Goal: Task Accomplishment & Management: Complete application form

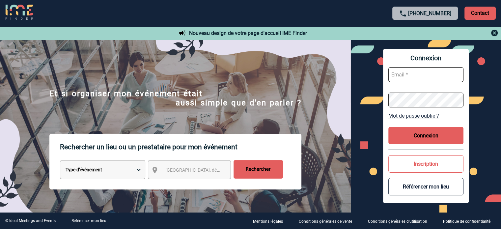
click at [415, 76] on input "text" at bounding box center [425, 74] width 75 height 15
type input "anne-clarisse.pechikoff@sanofi.com"
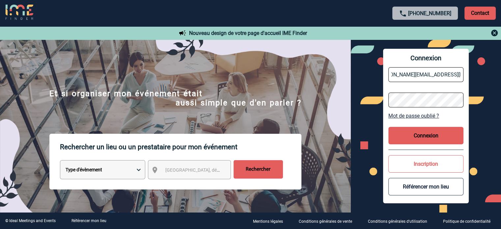
scroll to position [0, 0]
click at [427, 134] on button "Connexion" at bounding box center [425, 135] width 75 height 17
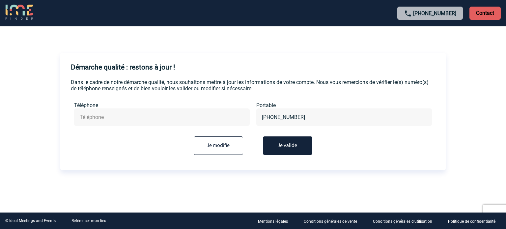
click at [175, 115] on input "text" at bounding box center [162, 117] width 168 height 10
click at [287, 141] on button "Je valide" at bounding box center [287, 145] width 49 height 18
click at [213, 120] on input "text" at bounding box center [162, 117] width 168 height 10
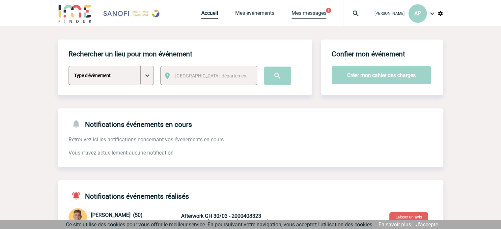
click at [300, 16] on link "Mes messages" at bounding box center [308, 14] width 35 height 9
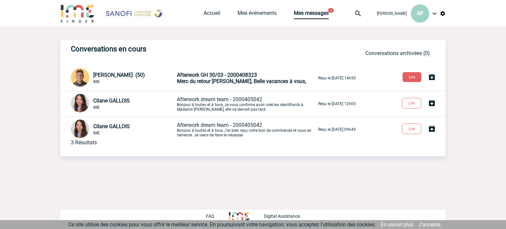
click at [218, 75] on span "Afterwork GH 30/03 - 2000408323" at bounding box center [217, 75] width 80 height 6
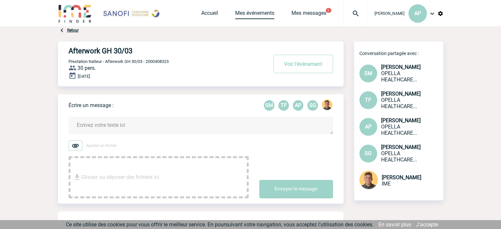
click at [236, 14] on link "Mes événements" at bounding box center [254, 14] width 39 height 9
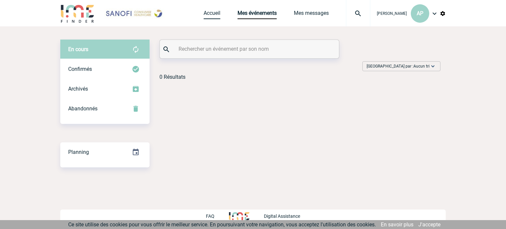
click at [204, 17] on link "Accueil" at bounding box center [212, 14] width 17 height 9
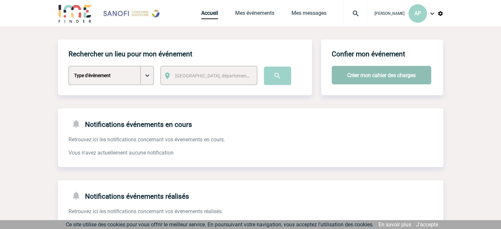
click at [362, 70] on button "Créer mon cahier des charges" at bounding box center [381, 75] width 99 height 18
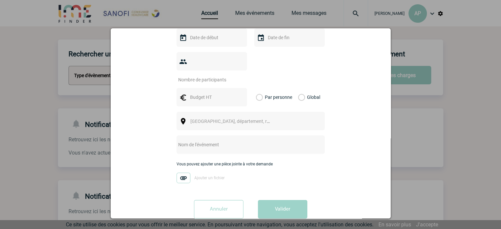
scroll to position [146, 0]
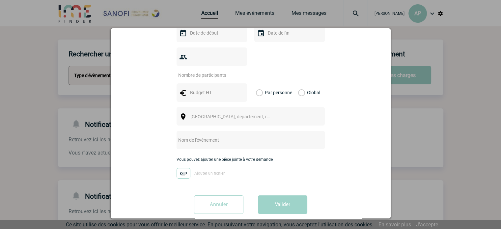
click at [447, 131] on div at bounding box center [250, 114] width 501 height 229
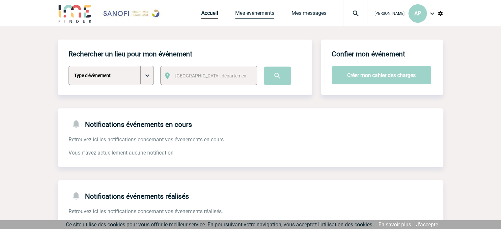
click at [237, 13] on link "Mes événements" at bounding box center [254, 14] width 39 height 9
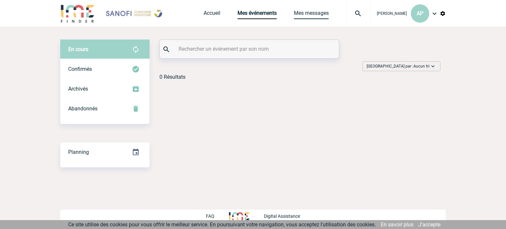
click at [294, 18] on link "Mes messages" at bounding box center [311, 14] width 35 height 9
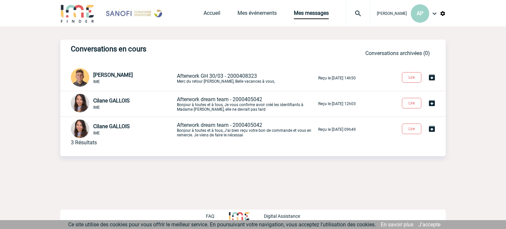
click at [243, 8] on div "Accueil Mes événements Mes messages Projet, client Projet, client" at bounding box center [287, 13] width 167 height 26
click at [239, 14] on link "Mes événements" at bounding box center [256, 14] width 39 height 9
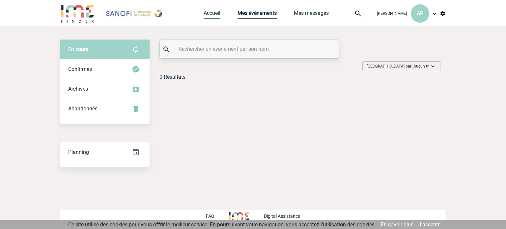
click at [204, 14] on link "Accueil" at bounding box center [212, 14] width 17 height 9
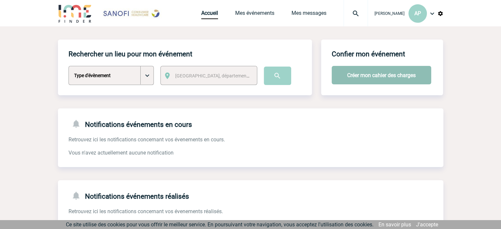
click at [356, 77] on button "Créer mon cahier des charges" at bounding box center [381, 75] width 99 height 18
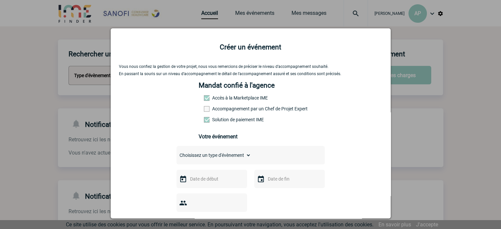
scroll to position [33, 0]
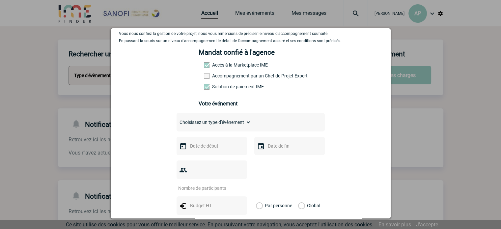
click at [227, 77] on label "Accompagnement par un Chef de Projet Expert" at bounding box center [218, 75] width 29 height 5
click at [0, 0] on input "Accompagnement par un Chef de Projet Expert" at bounding box center [0, 0] width 0 height 0
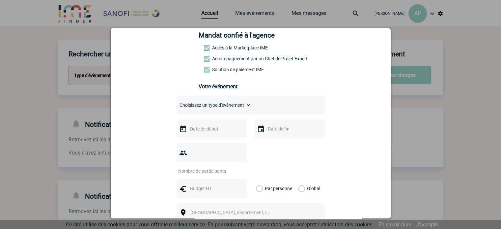
scroll to position [66, 0]
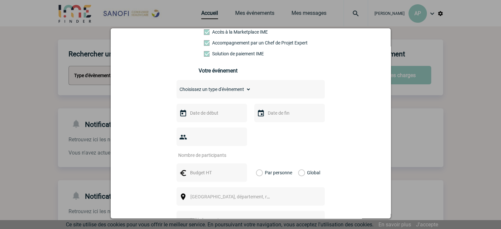
click at [233, 45] on label "Accompagnement par un Chef de Projet Expert" at bounding box center [218, 42] width 29 height 5
click at [0, 0] on input "Accompagnement par un Chef de Projet Expert" at bounding box center [0, 0] width 0 height 0
click at [238, 96] on div "Choisissez un type d'évènement Séminaire avec nuitée Séminaire sans nuitée Repa…" at bounding box center [251, 89] width 148 height 18
click at [239, 94] on select "Choisissez un type d'évènement Séminaire avec nuitée Séminaire sans nuitée Repa…" at bounding box center [214, 89] width 74 height 9
select select "3"
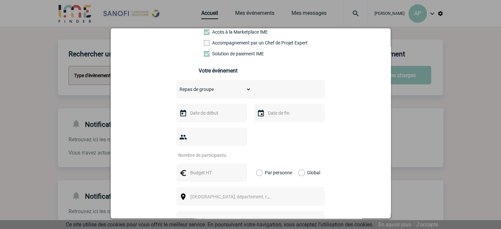
click at [177, 87] on select "Choisissez un type d'évènement Séminaire avec nuitée Séminaire sans nuitée Repa…" at bounding box center [214, 89] width 74 height 9
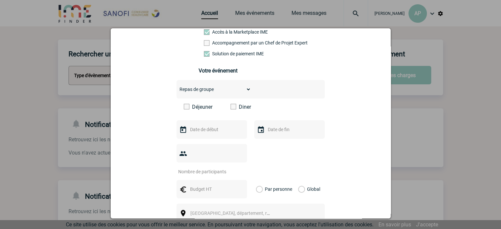
click at [237, 110] on label "Diner" at bounding box center [250, 107] width 38 height 6
click at [0, 0] on input "Diner" at bounding box center [0, 0] width 0 height 0
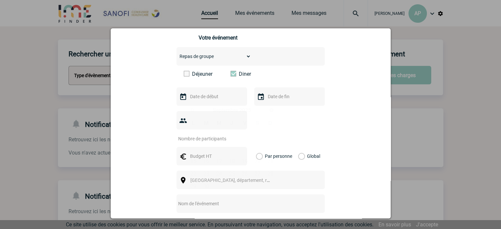
click at [211, 99] on input "text" at bounding box center [210, 96] width 45 height 9
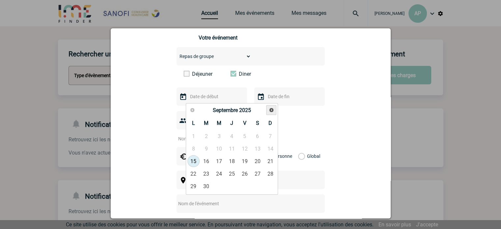
click at [274, 112] on span "Suivant" at bounding box center [271, 109] width 5 height 5
click at [273, 112] on span "Suivant" at bounding box center [271, 109] width 5 height 5
click at [203, 136] on link "2" at bounding box center [206, 136] width 12 height 12
type input "02-12-2025"
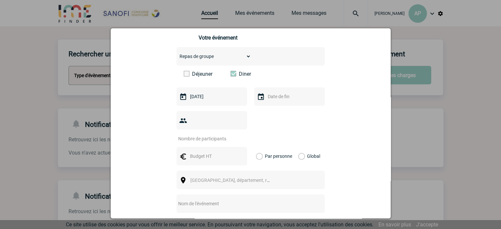
click at [285, 101] on input "text" at bounding box center [288, 96] width 45 height 9
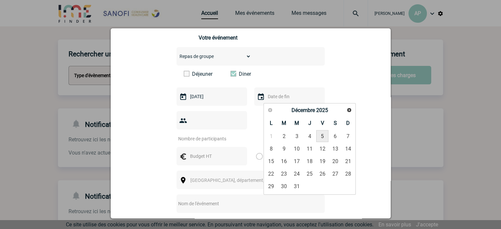
click at [325, 137] on link "5" at bounding box center [322, 136] width 12 height 12
type input "05-12-2025"
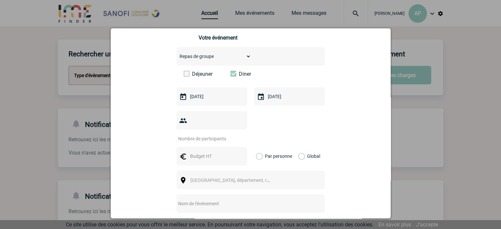
click at [203, 134] on input "number" at bounding box center [208, 138] width 62 height 9
click at [182, 127] on div at bounding box center [212, 120] width 70 height 18
click at [198, 134] on input "number" at bounding box center [208, 138] width 62 height 9
type input "110"
click at [204, 152] on input "text" at bounding box center [210, 156] width 45 height 9
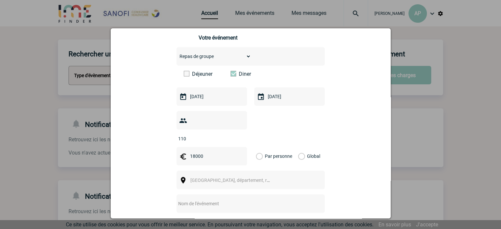
type input "18000"
click at [301, 147] on label "Global" at bounding box center [300, 156] width 4 height 18
click at [0, 0] on input "Global" at bounding box center [0, 0] width 0 height 0
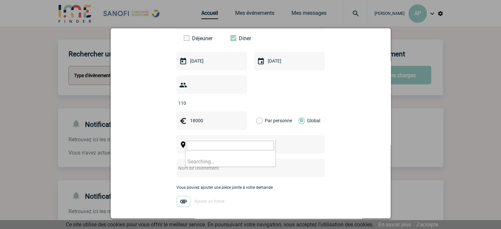
click at [236, 140] on span "Ville, département, région..." at bounding box center [233, 144] width 91 height 9
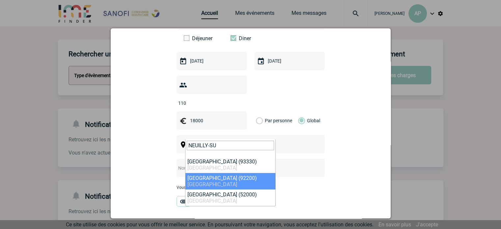
type input "NEUILLY-SU"
select select "51"
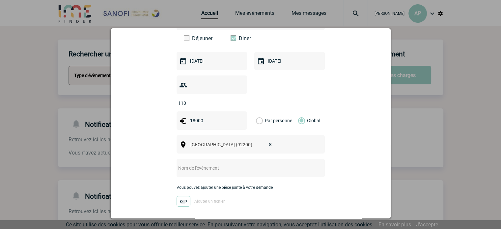
click at [209, 164] on input "text" at bounding box center [242, 168] width 131 height 9
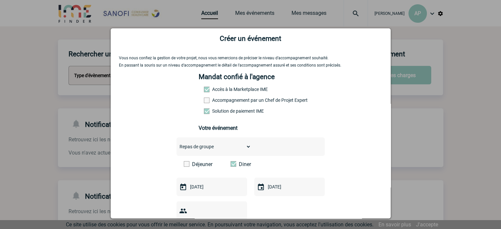
scroll to position [162, 0]
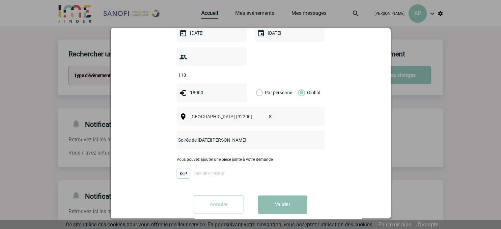
type input "Soirée de noël Uniteam"
click at [296, 195] on button "Valider" at bounding box center [282, 204] width 49 height 18
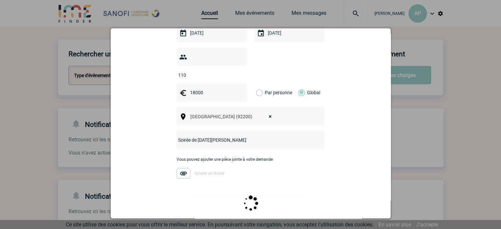
scroll to position [0, 0]
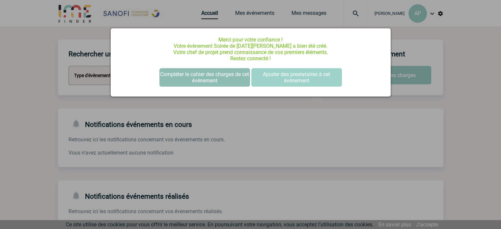
click at [232, 83] on button "Compléter le cahier des charges de cet événement" at bounding box center [204, 77] width 91 height 18
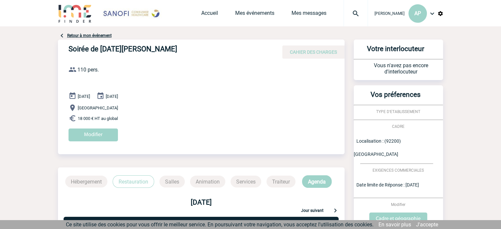
click at [95, 37] on link "Retour à mon événement" at bounding box center [89, 35] width 44 height 5
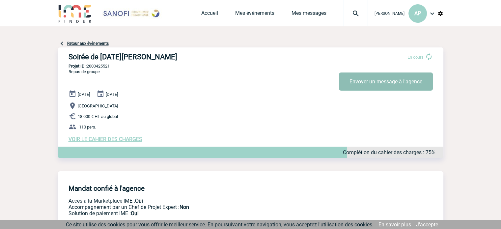
click at [377, 77] on button "Envoyer un message à l'agence" at bounding box center [386, 81] width 94 height 18
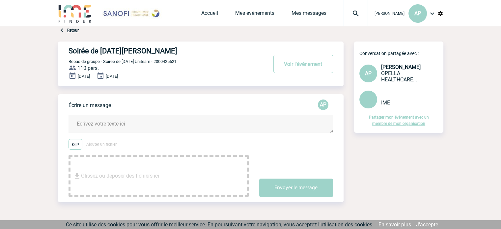
click at [164, 123] on textarea at bounding box center [201, 123] width 264 height 17
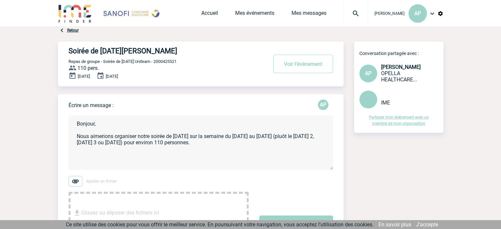
click at [82, 155] on textarea "Bonjour, Nous aimerions organiser notre soirée de noël sur la semaine du 1 au 5…" at bounding box center [201, 142] width 264 height 54
paste textarea "Contraintes clés : Budget global max : 18 000 € HT – tout compris (lieu, traite…"
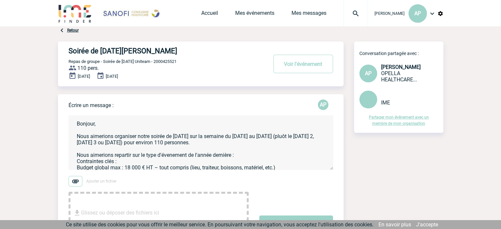
scroll to position [27, 0]
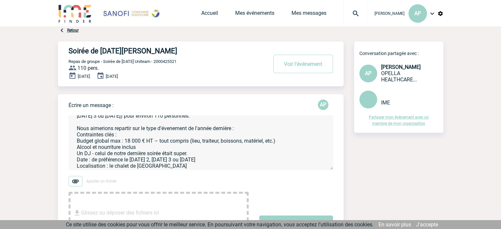
click at [178, 129] on textarea "Bonjour, Nous aimerions organiser notre soirée de noël sur la semaine du 1 au 5…" at bounding box center [201, 142] width 264 height 54
drag, startPoint x: 126, startPoint y: 136, endPoint x: 130, endPoint y: 135, distance: 4.1
click at [126, 136] on textarea "Bonjour, Nous aimerions organiser notre soirée de noël sur la semaine du 1 au 5…" at bounding box center [201, 142] width 264 height 54
click at [243, 129] on textarea "Bonjour, Nous aimerions organiser notre soirée de noël sur la semaine du 1 au 5…" at bounding box center [201, 142] width 264 height 54
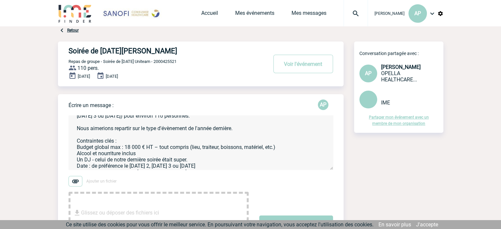
scroll to position [35, 0]
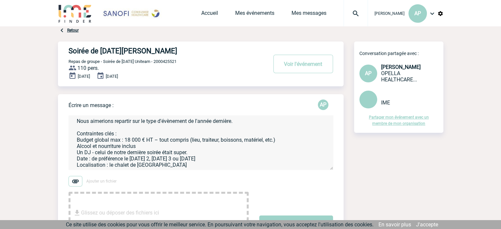
click at [165, 167] on textarea "Bonjour, Nous aimerions organiser notre soirée de noël sur la semaine du 1 au 5…" at bounding box center [201, 142] width 264 height 54
paste textarea "14 Rue du Commandant Pilot, 92200 Neuilly-sur-Seine"
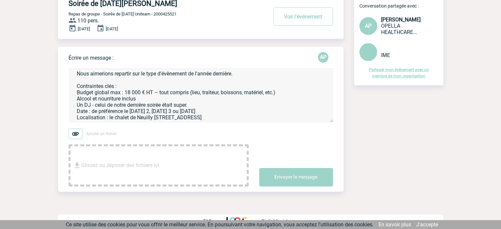
scroll to position [52, 0]
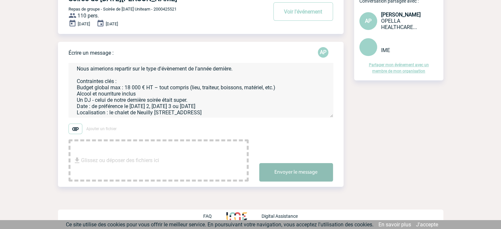
type textarea "Bonjour, Nous aimerions organiser notre soirée de noël sur la semaine du 1 au 5…"
click at [273, 166] on button "Envoyer le message" at bounding box center [296, 172] width 74 height 18
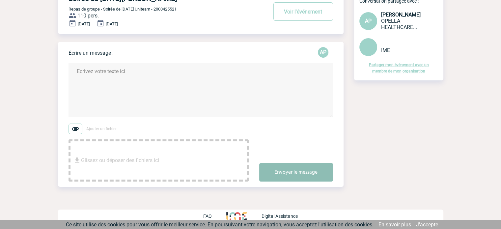
scroll to position [0, 0]
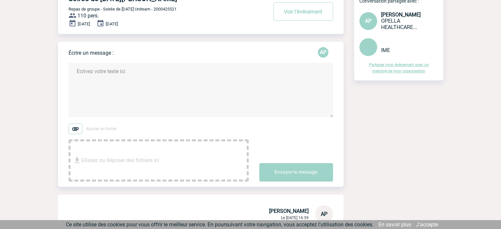
click at [407, 70] on div "Partager mon événement avec un membre de mon organisation" at bounding box center [398, 63] width 89 height 14
click at [404, 72] on link "Partager mon événement avec un membre de mon organisation" at bounding box center [399, 68] width 60 height 11
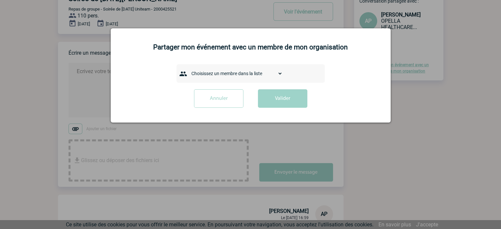
click at [214, 75] on select "Choisissez un membre dans la liste ABDOULMOUGAMADOU Bouakhoune ARNOUX TISSERAND…" at bounding box center [235, 73] width 94 height 9
select select "113683"
click at [188, 69] on select "Choisissez un membre dans la liste ABDOULMOUGAMADOU Bouakhoune ARNOUX TISSERAND…" at bounding box center [235, 73] width 94 height 9
click at [289, 98] on button "Valider" at bounding box center [282, 98] width 49 height 18
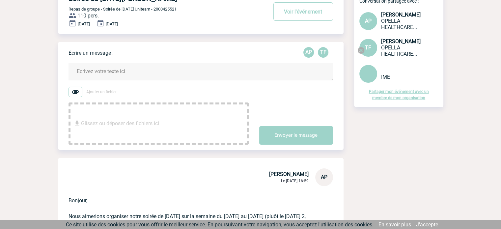
click at [388, 98] on link "Partager mon événement avec un membre de mon organisation" at bounding box center [399, 94] width 60 height 11
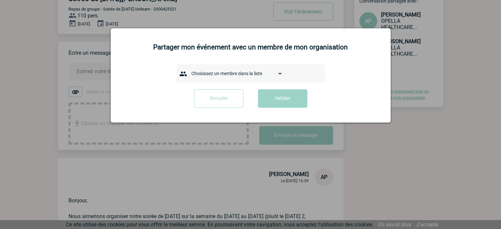
click at [255, 78] on select "Choisissez un membre dans la liste ABDOULMOUGAMADOU Bouakhoune ARNOUX TISSERAND…" at bounding box center [235, 73] width 94 height 9
click at [339, 81] on div "Choisissez un membre dans la liste ABDOULMOUGAMADOU Bouakhoune ARNOUX TISSERAND…" at bounding box center [251, 73] width 264 height 18
click at [225, 101] on input "Annuler" at bounding box center [218, 98] width 49 height 18
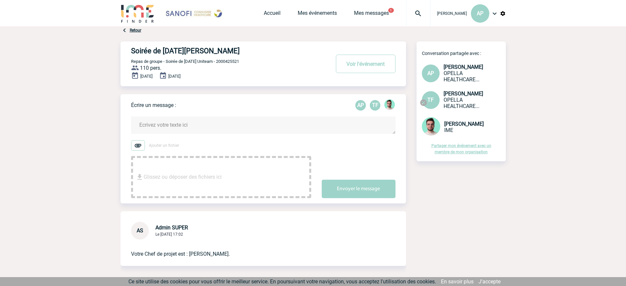
click at [362, 7] on div "Accueil Mes événements Mes messages 1 Projet, client Projet, client" at bounding box center [347, 13] width 167 height 26
click at [361, 16] on link "Mes messages" at bounding box center [371, 14] width 35 height 9
